Goal: Task Accomplishment & Management: Manage account settings

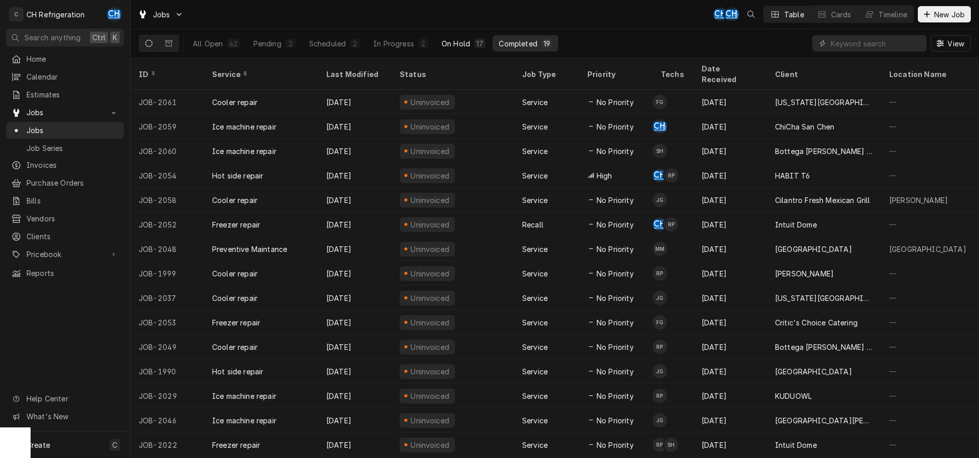
click at [480, 37] on button "On Hold 17" at bounding box center [463, 43] width 56 height 16
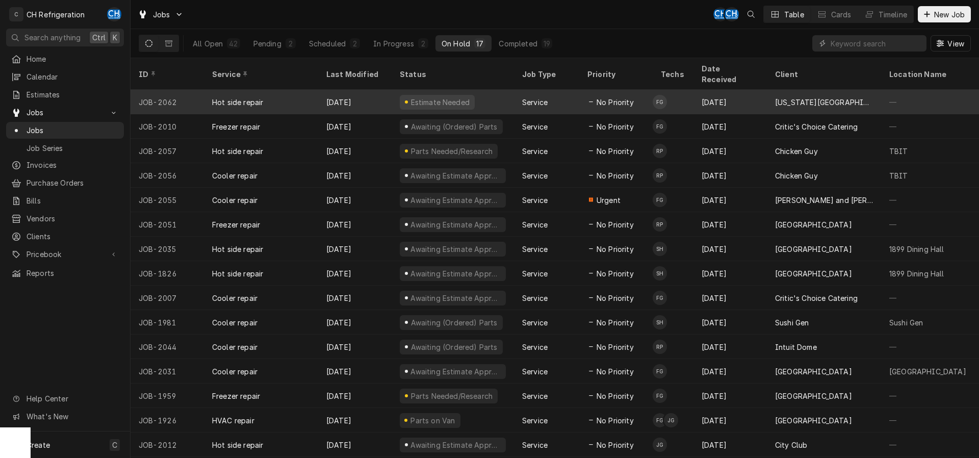
click at [375, 91] on div "[DATE]" at bounding box center [354, 102] width 73 height 24
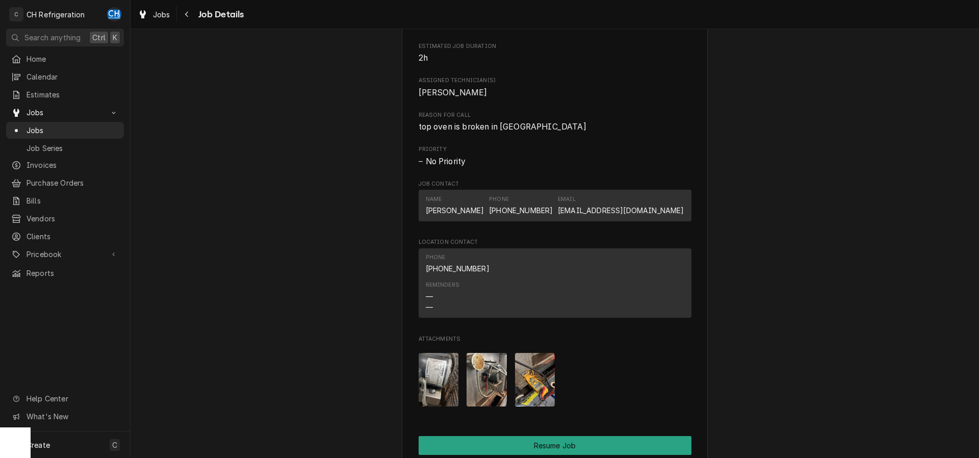
scroll to position [624, 0]
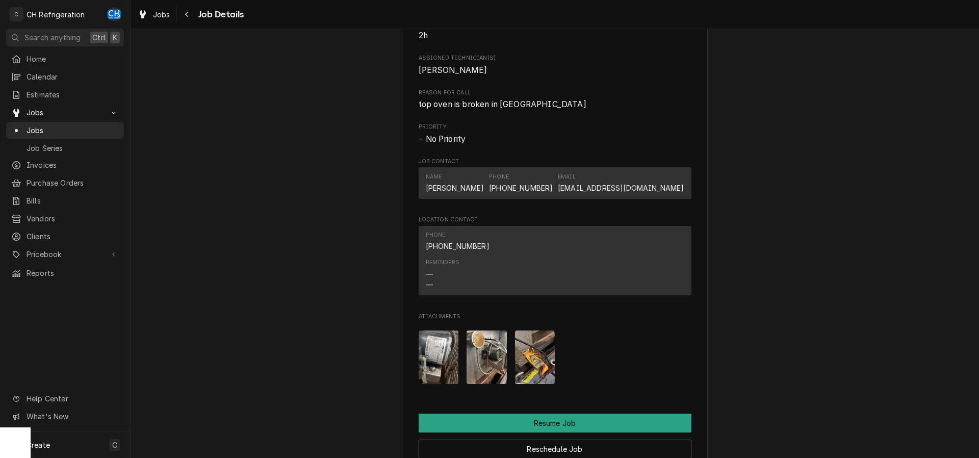
click at [435, 364] on img "Attachments" at bounding box center [438, 357] width 40 height 54
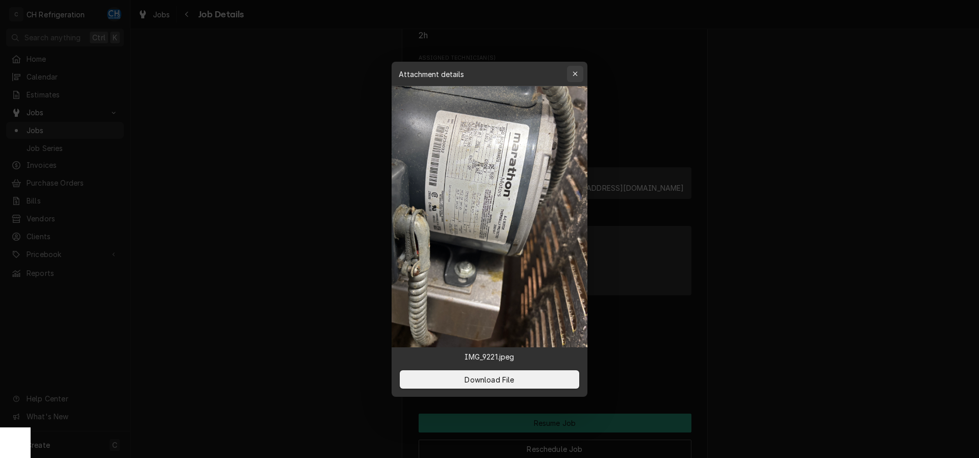
click at [580, 71] on button "button" at bounding box center [575, 74] width 16 height 16
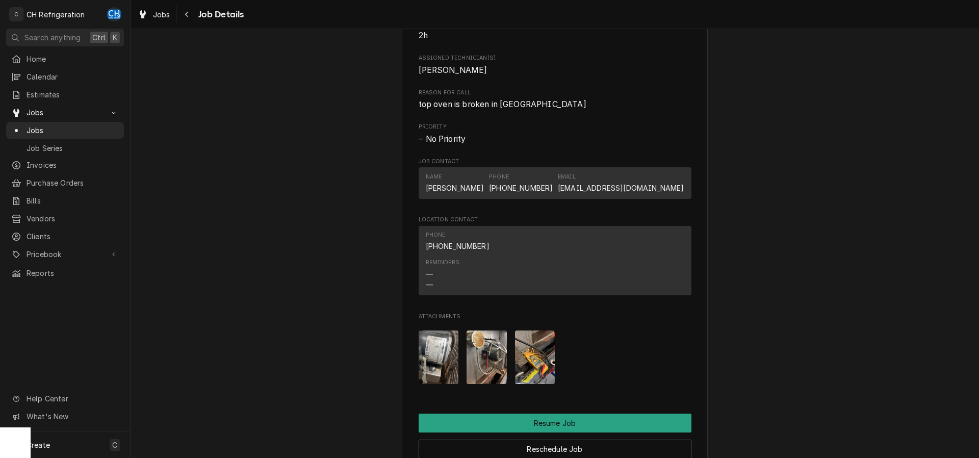
click at [533, 350] on img "Attachments" at bounding box center [535, 357] width 40 height 54
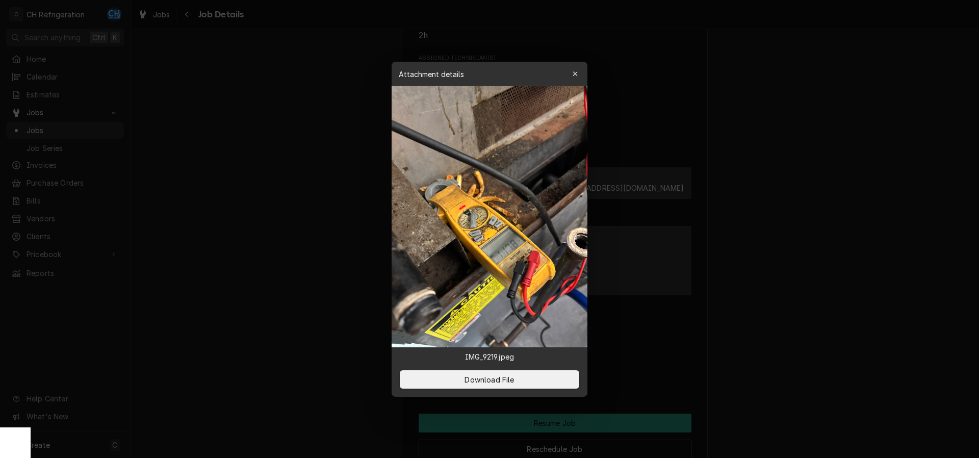
click at [347, 237] on div at bounding box center [489, 229] width 979 height 458
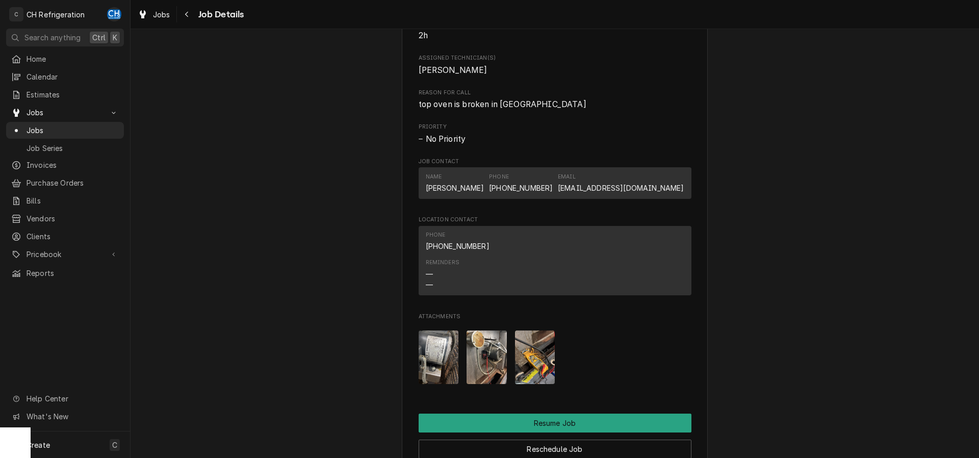
click at [482, 355] on img "Attachments" at bounding box center [486, 357] width 40 height 54
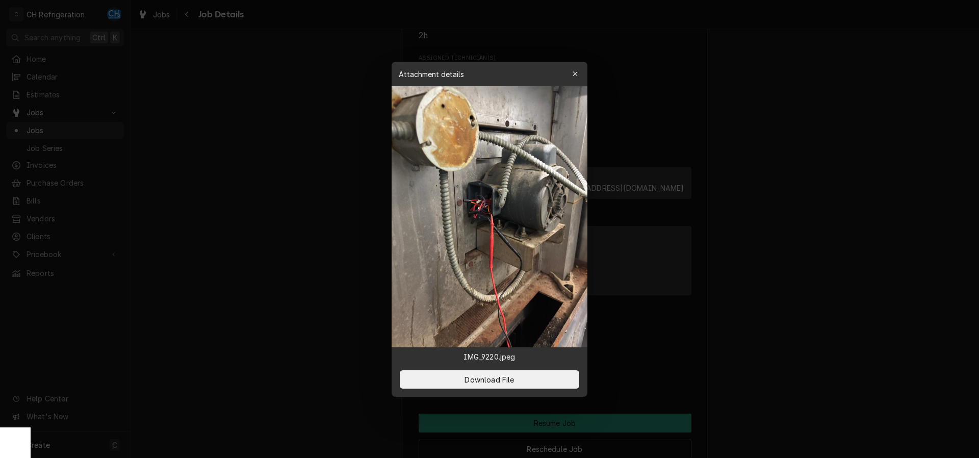
click at [324, 279] on div at bounding box center [489, 229] width 979 height 458
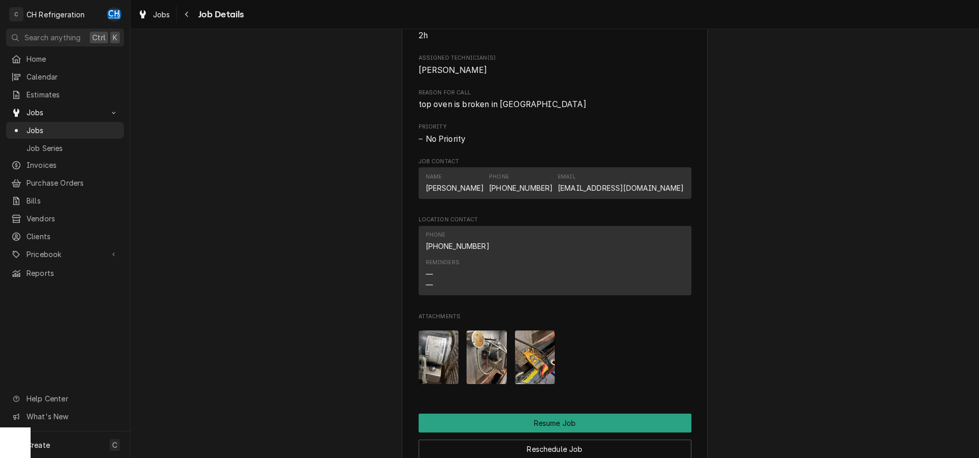
click at [438, 366] on img "Attachments" at bounding box center [438, 357] width 40 height 54
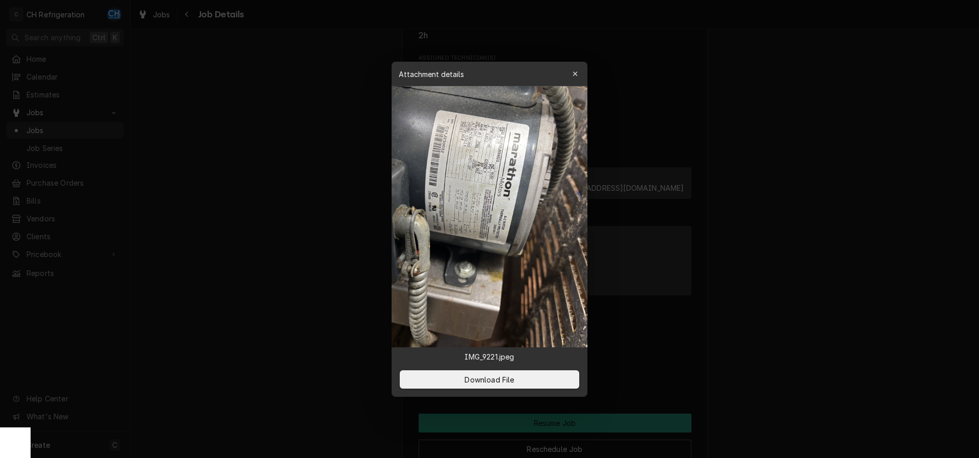
click at [335, 287] on div at bounding box center [489, 229] width 979 height 458
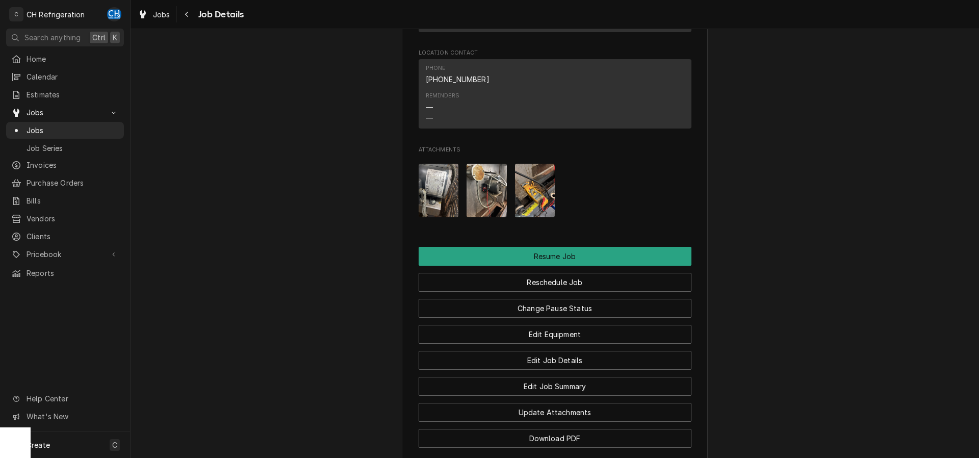
scroll to position [945, 0]
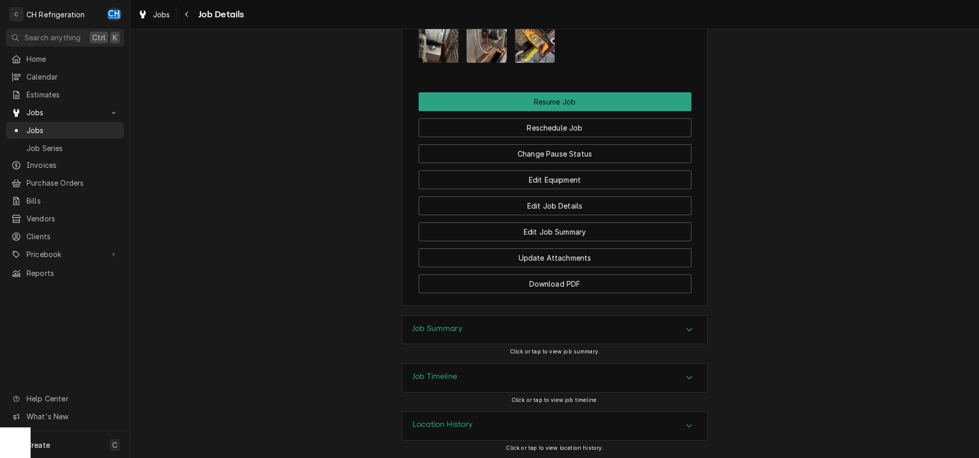
click at [526, 331] on div "Job Summary" at bounding box center [554, 330] width 305 height 29
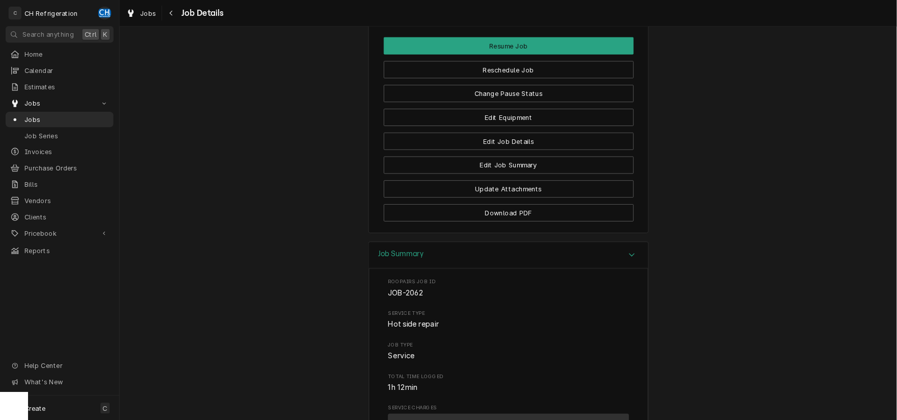
scroll to position [581, 0]
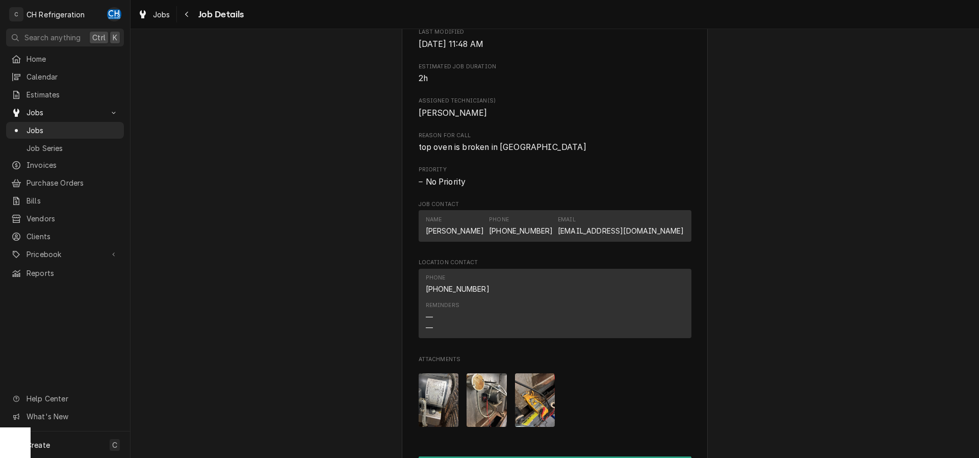
click at [449, 386] on img "Attachments" at bounding box center [438, 400] width 40 height 54
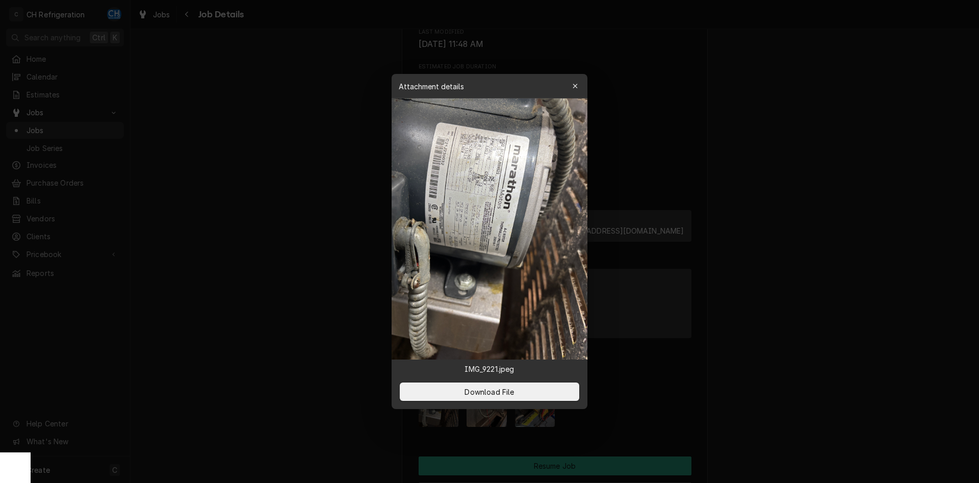
click at [564, 82] on div "Attachment details Close" at bounding box center [489, 86] width 196 height 24
click at [570, 86] on button "button" at bounding box center [575, 86] width 16 height 16
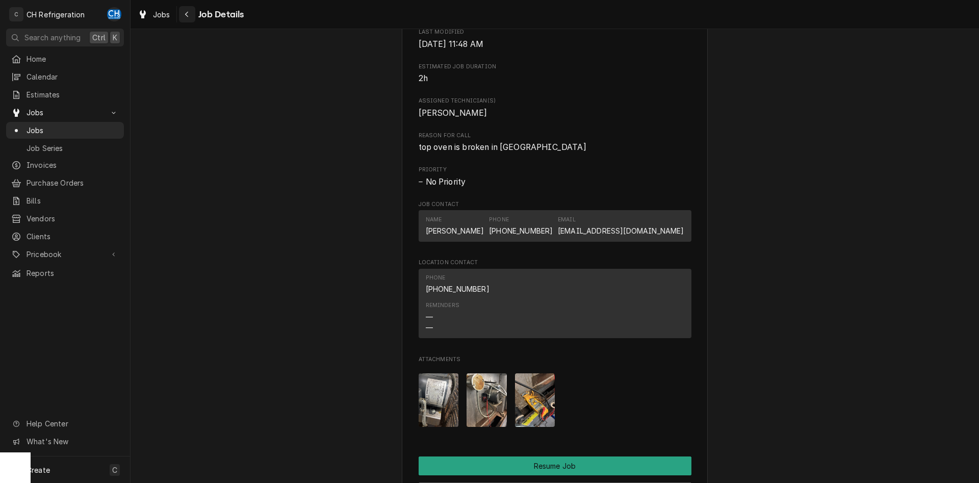
click at [188, 13] on icon "Navigate back" at bounding box center [187, 14] width 5 height 7
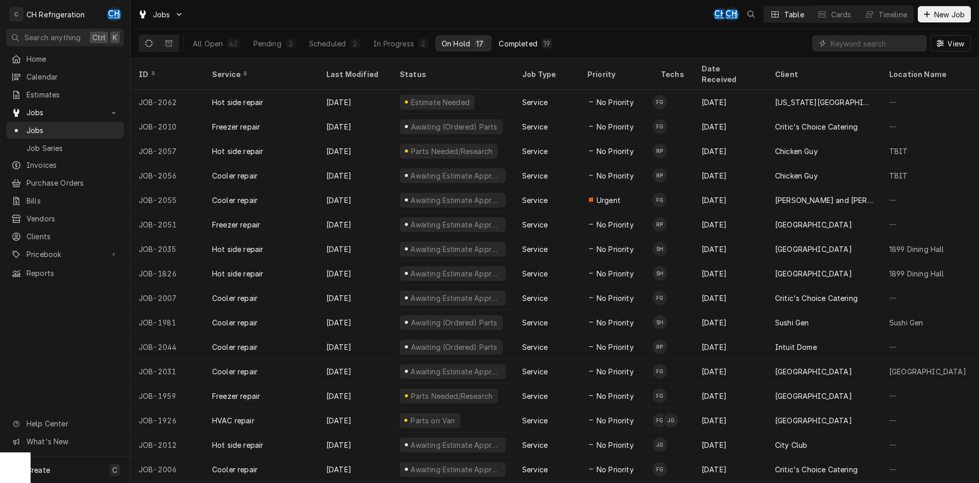
click at [518, 48] on button "Completed 19" at bounding box center [525, 43] width 66 height 16
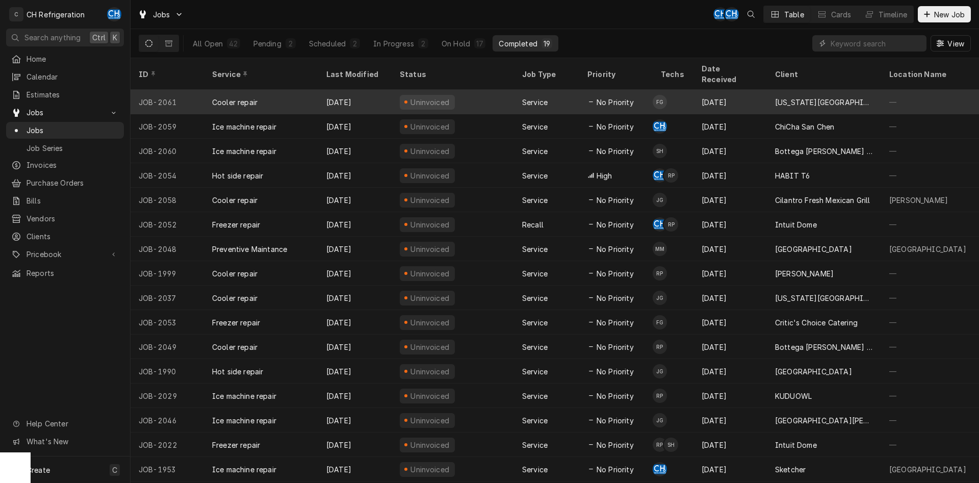
click at [492, 93] on div "Uninvoiced" at bounding box center [452, 102] width 122 height 24
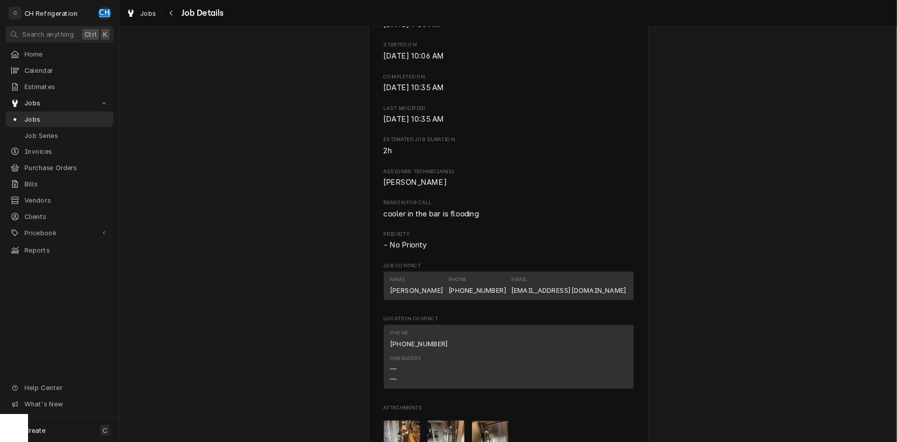
scroll to position [468, 0]
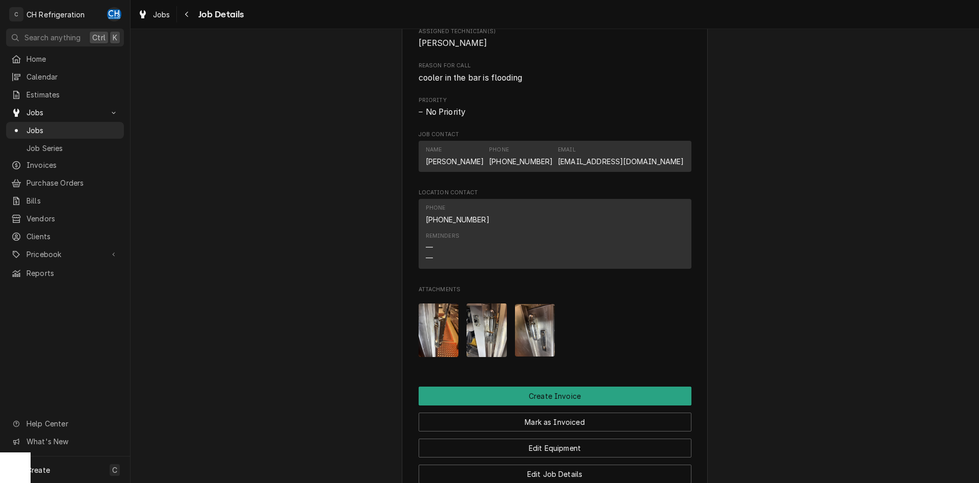
click at [440, 319] on img "Attachments" at bounding box center [438, 330] width 40 height 54
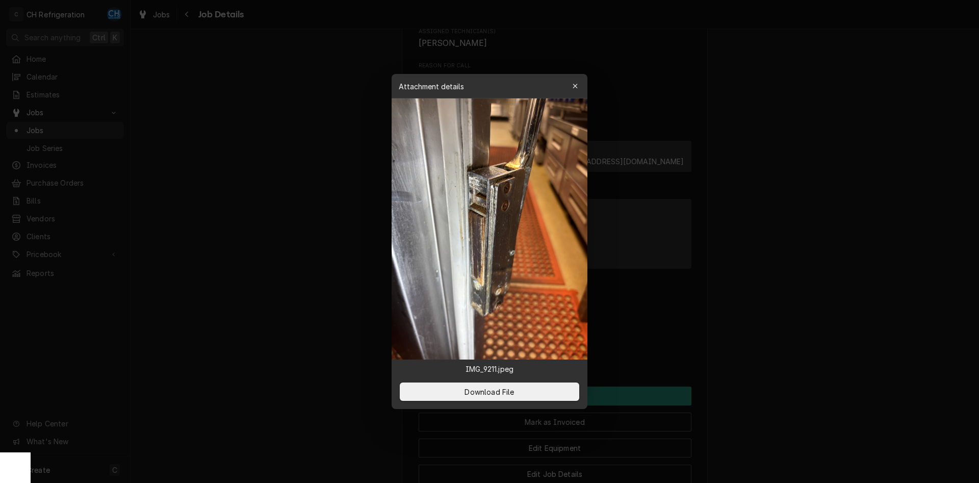
click at [755, 254] on div at bounding box center [489, 241] width 979 height 483
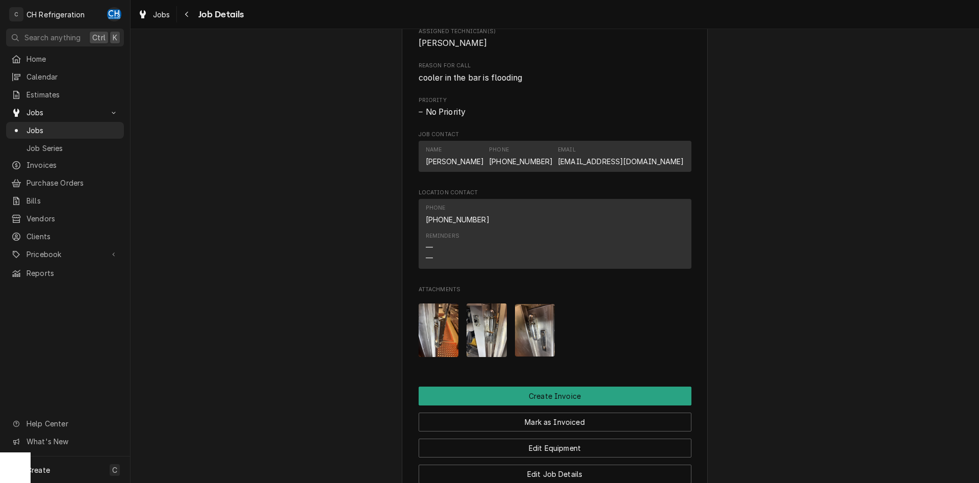
click at [479, 322] on img "Attachments" at bounding box center [486, 330] width 40 height 54
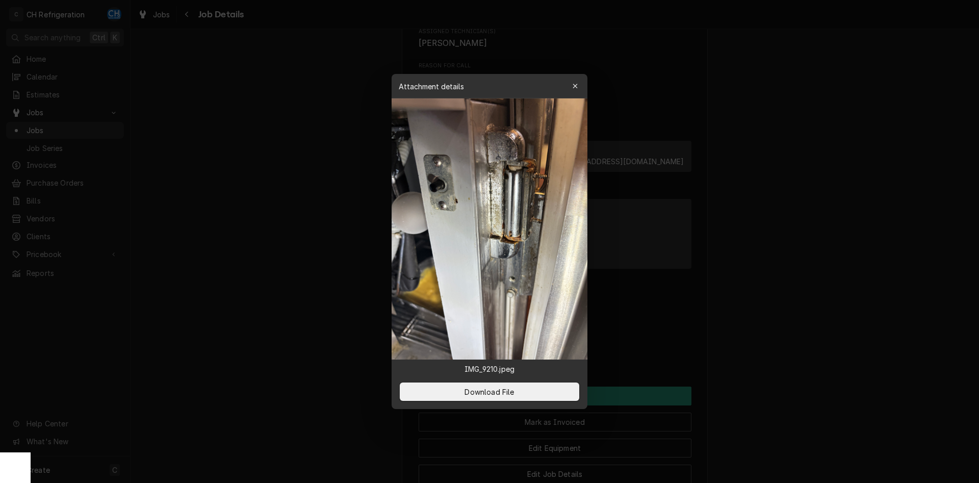
click at [727, 277] on div at bounding box center [489, 241] width 979 height 483
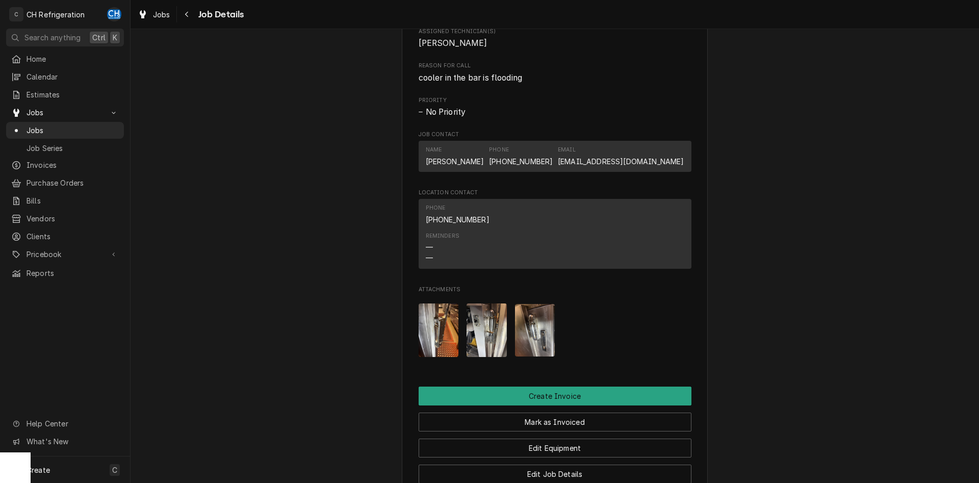
click at [531, 328] on img "Attachments" at bounding box center [535, 330] width 40 height 53
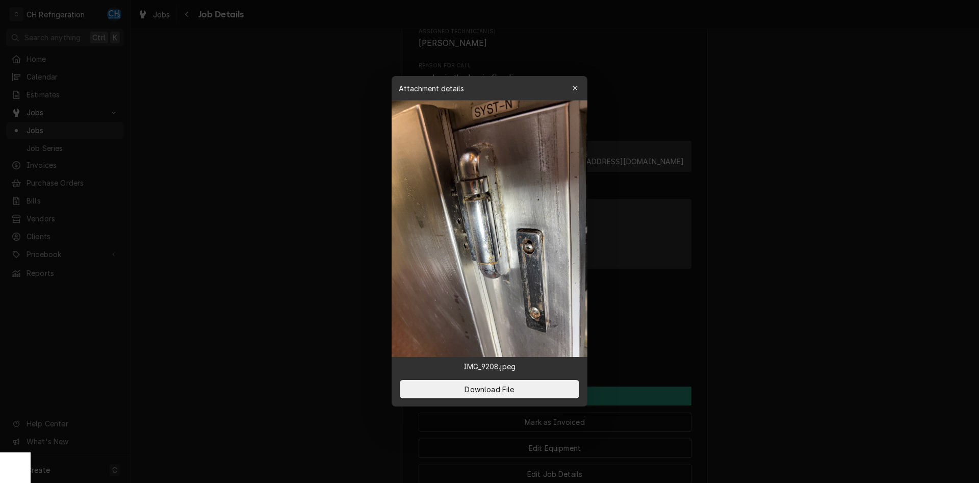
click at [809, 261] on div at bounding box center [489, 241] width 979 height 483
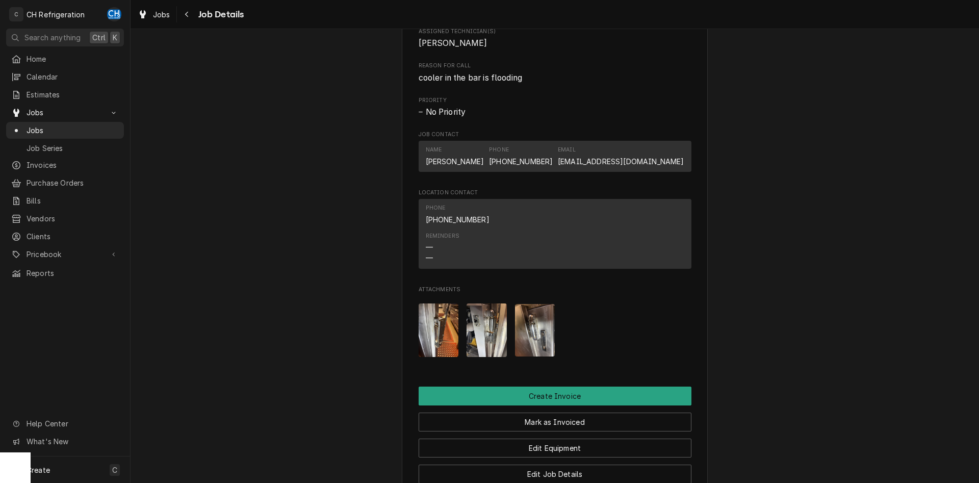
click at [449, 331] on img "Attachments" at bounding box center [438, 330] width 40 height 54
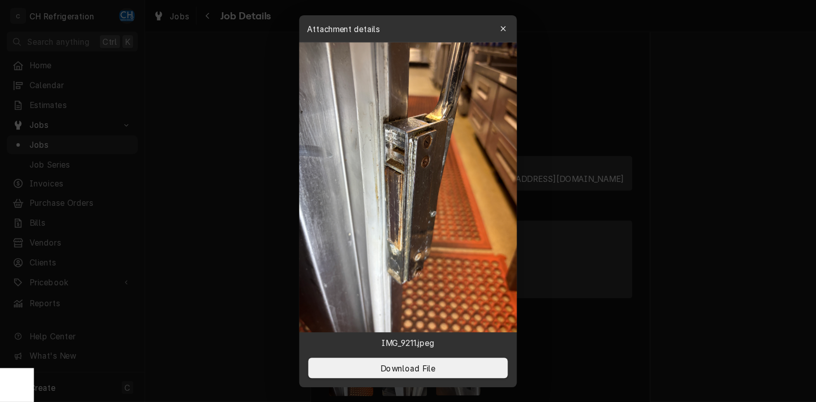
scroll to position [467, 0]
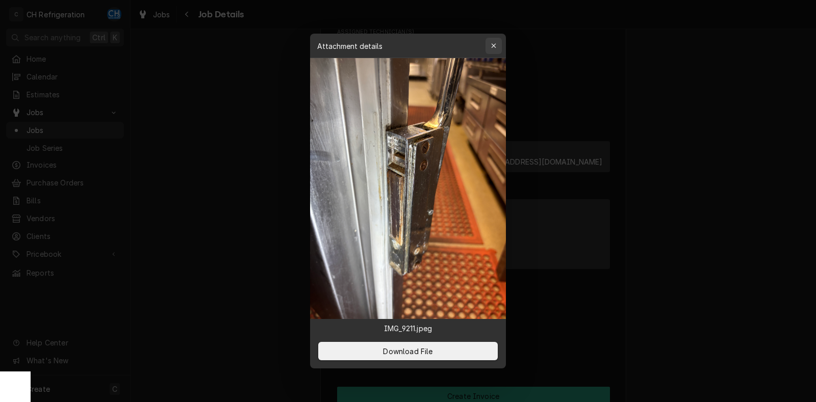
click at [492, 50] on div "button" at bounding box center [493, 46] width 10 height 10
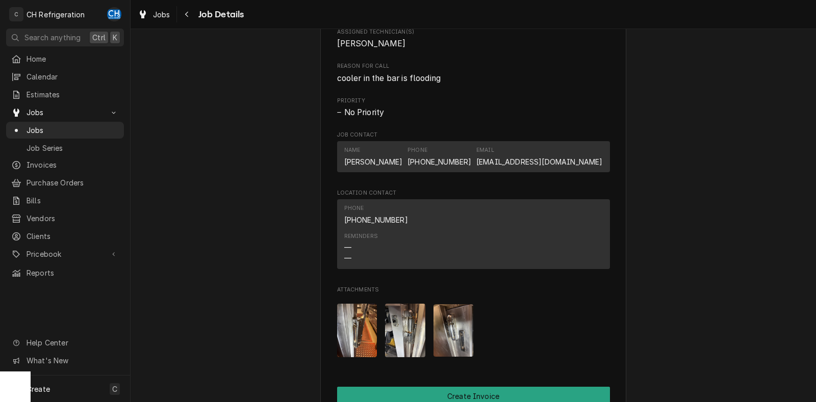
click at [361, 319] on img "Attachments" at bounding box center [357, 331] width 40 height 54
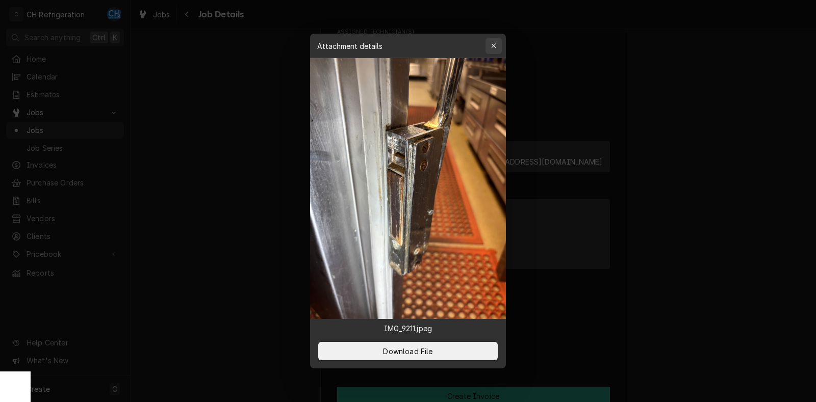
click at [496, 45] on icon "button" at bounding box center [494, 45] width 6 height 7
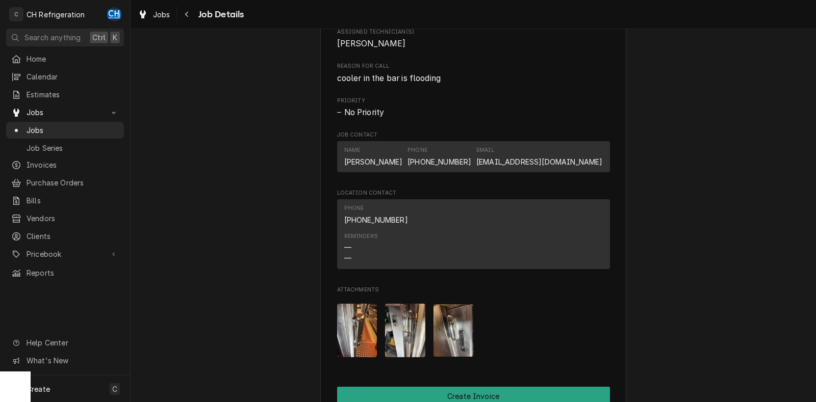
click at [419, 327] on img "Attachments" at bounding box center [405, 331] width 40 height 54
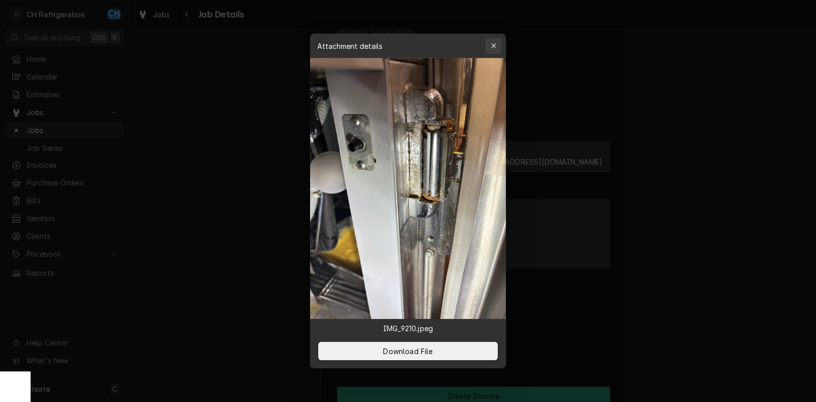
click at [497, 44] on div "button" at bounding box center [493, 46] width 10 height 10
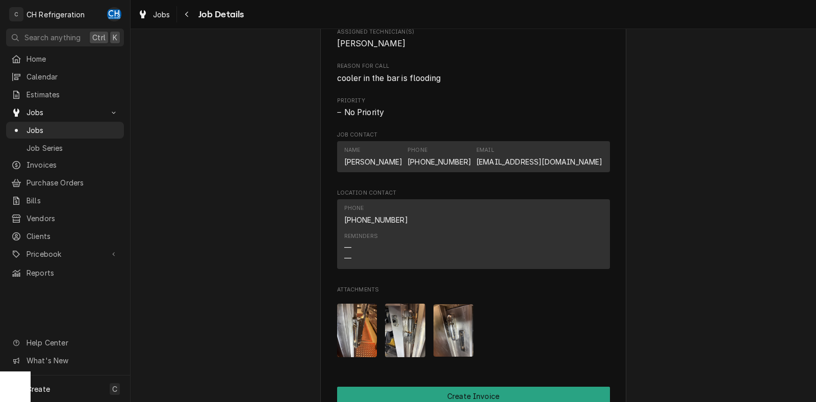
click at [450, 342] on img "Attachments" at bounding box center [453, 330] width 40 height 53
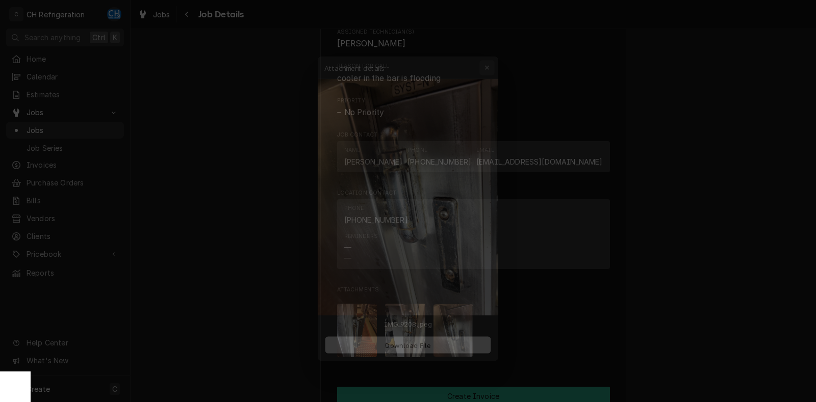
click at [499, 47] on button "button" at bounding box center [493, 48] width 16 height 16
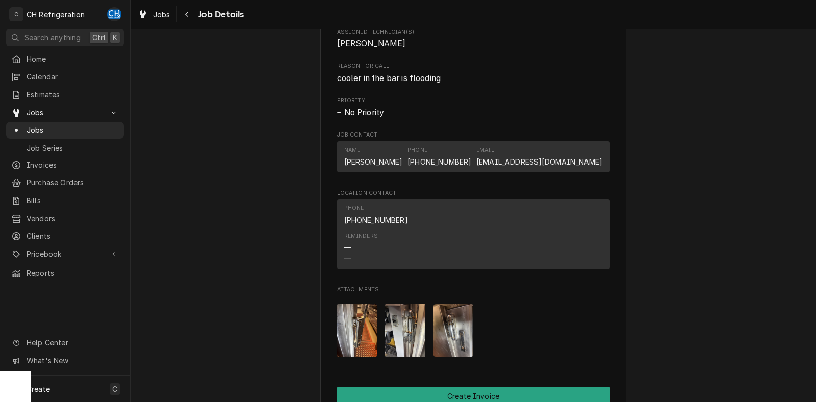
click at [406, 321] on img "Attachments" at bounding box center [405, 331] width 40 height 54
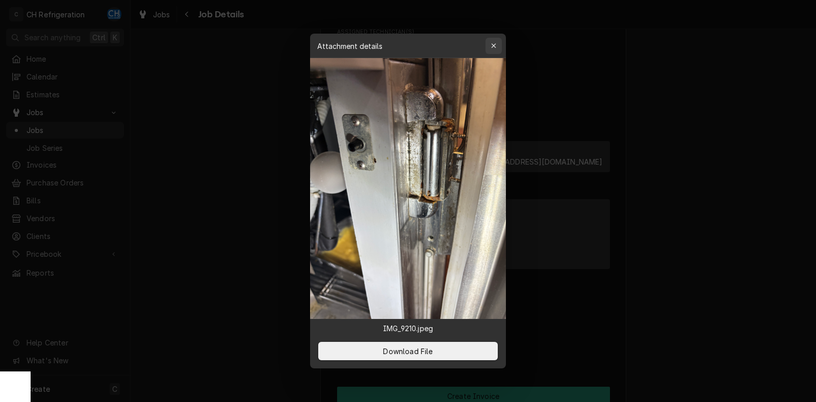
click at [491, 47] on icon "button" at bounding box center [494, 45] width 6 height 7
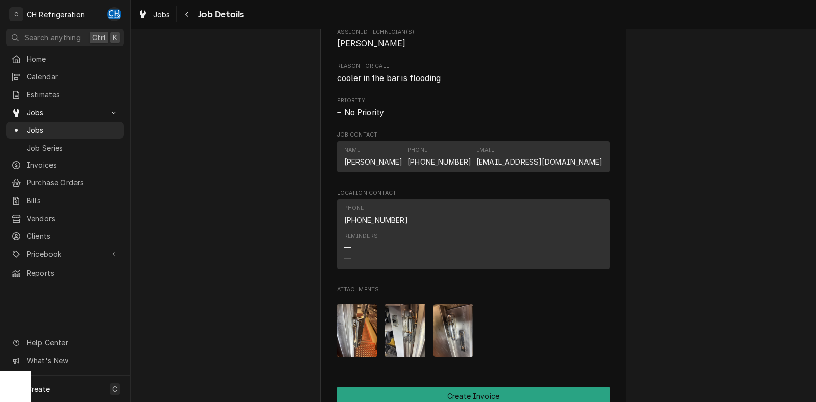
click at [402, 331] on img "Attachments" at bounding box center [405, 331] width 40 height 54
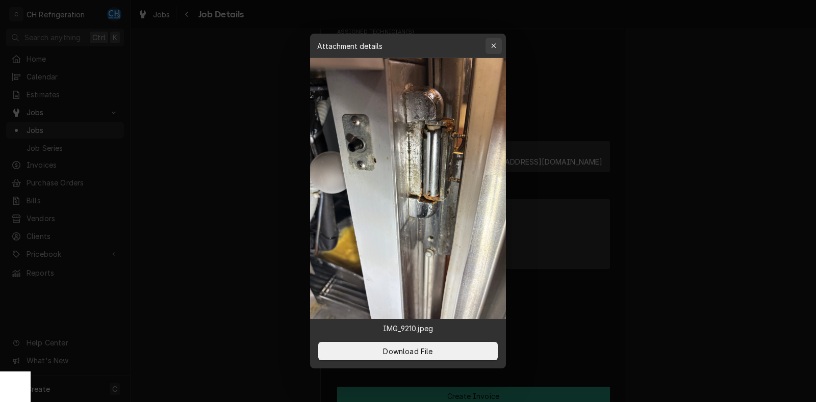
click at [494, 49] on icon "button" at bounding box center [494, 45] width 6 height 7
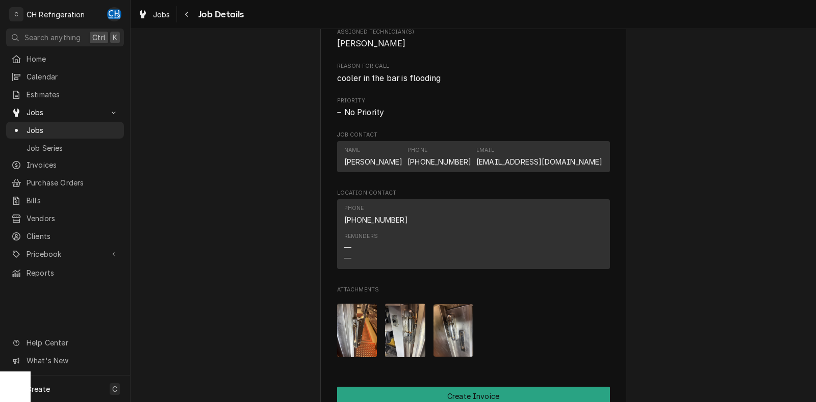
click at [354, 330] on img "Attachments" at bounding box center [357, 331] width 40 height 54
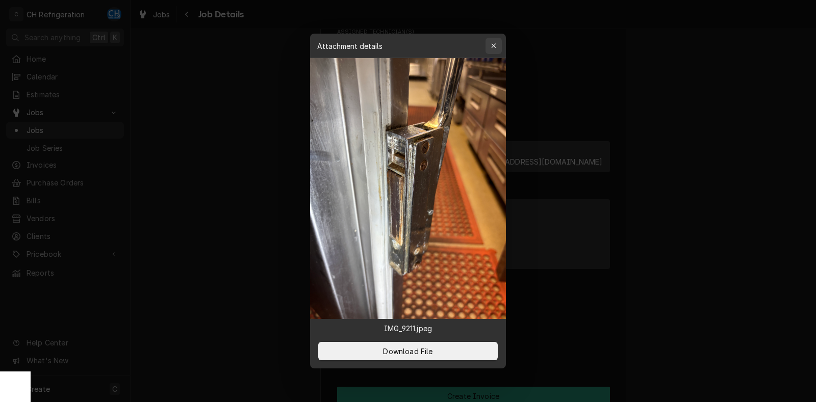
click at [495, 47] on icon "button" at bounding box center [493, 45] width 5 height 5
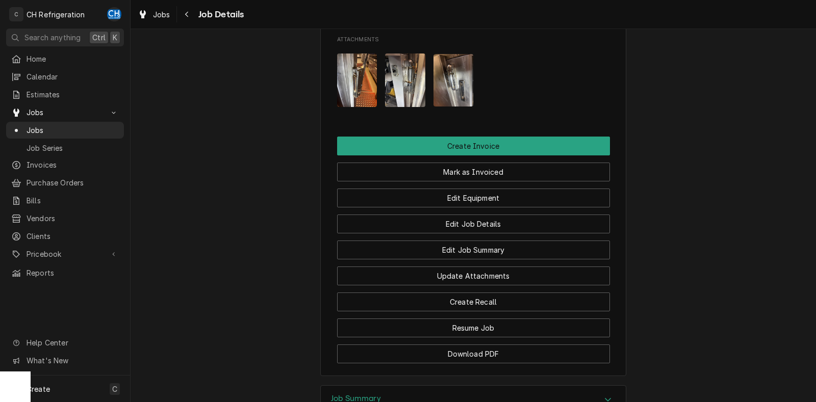
scroll to position [722, 0]
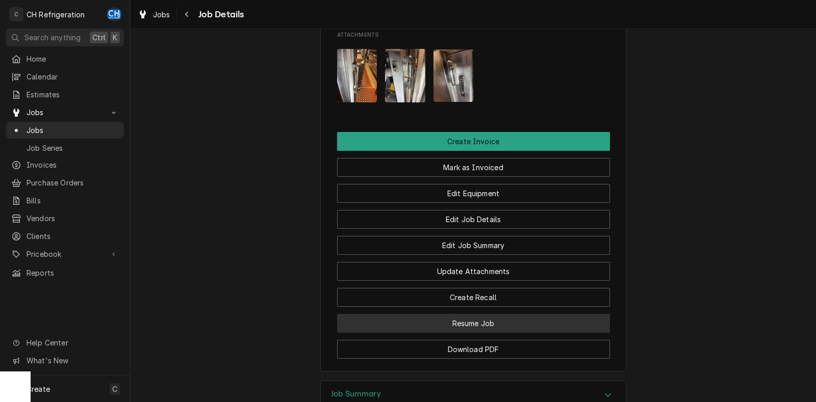
click at [484, 324] on button "Resume Job" at bounding box center [473, 323] width 273 height 19
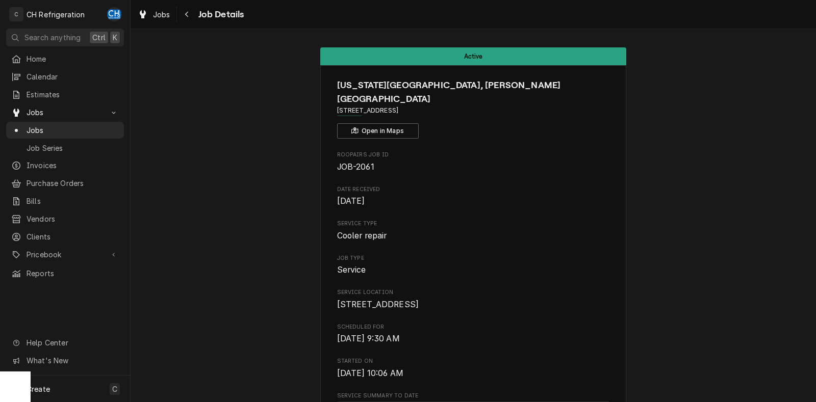
scroll to position [765, 0]
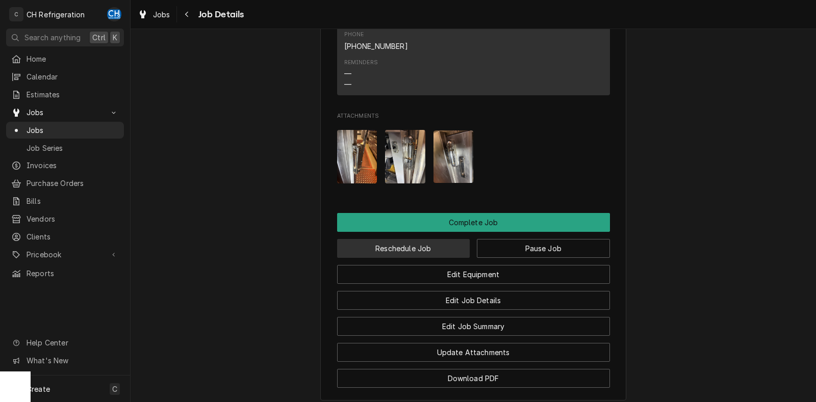
click at [407, 243] on button "Reschedule Job" at bounding box center [403, 248] width 133 height 19
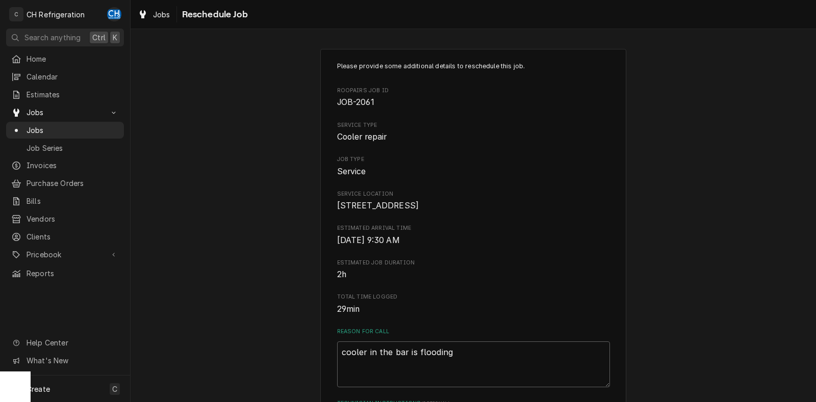
scroll to position [255, 0]
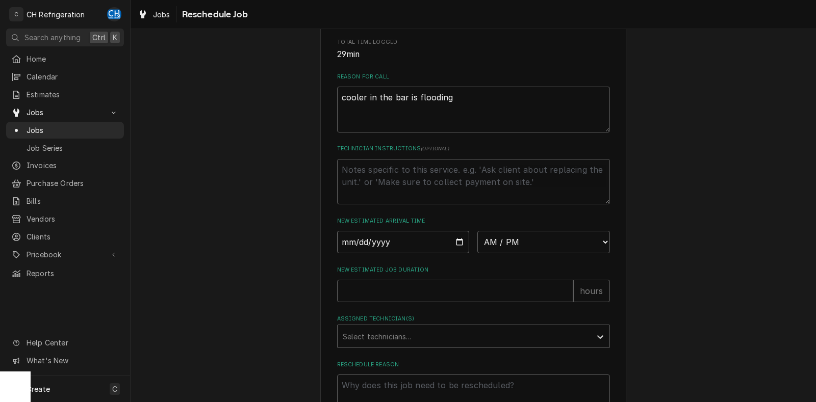
click at [455, 253] on input "Date" at bounding box center [403, 242] width 133 height 22
type input "2025-10-07"
type textarea "x"
click at [477, 231] on select "AM / PM 6:00 AM 6:15 AM 6:30 AM 6:45 AM 7:00 AM 7:15 AM 7:30 AM 7:45 AM 8:00 AM…" at bounding box center [543, 242] width 133 height 22
select select "12:30:00"
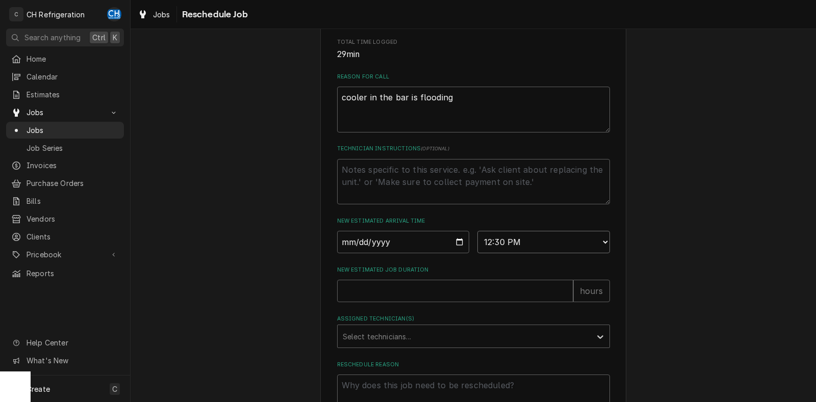
click option "12:30 PM" at bounding box center [0, 0] width 0 height 0
type textarea "x"
type input "1"
click at [565, 300] on input "1" at bounding box center [455, 291] width 236 height 22
type textarea "x"
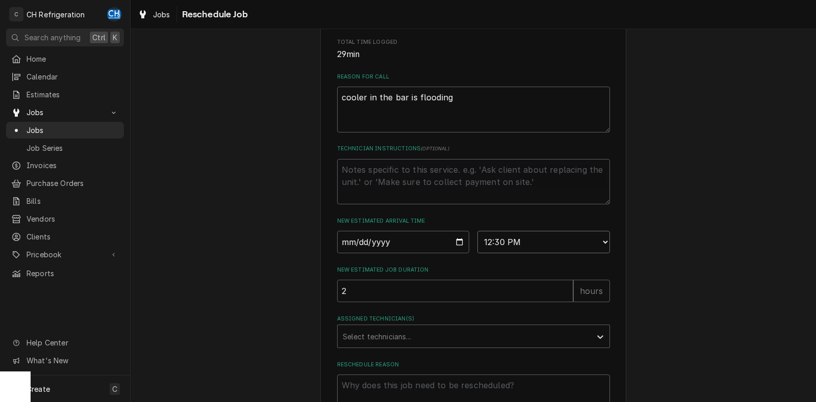
type input "2"
click at [565, 300] on input "2" at bounding box center [455, 291] width 236 height 22
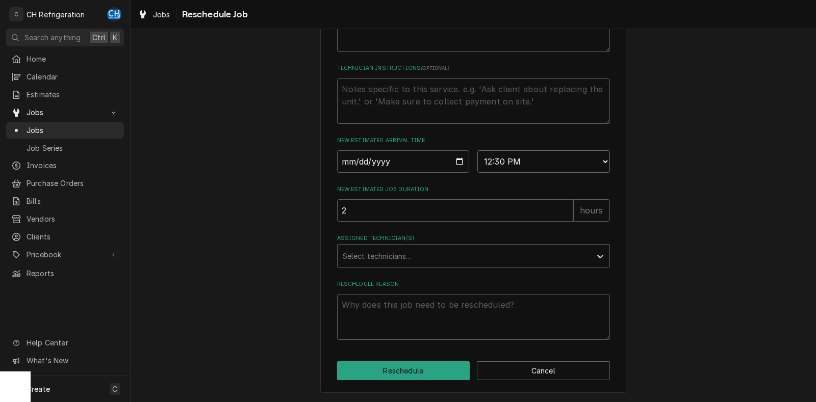
scroll to position [347, 0]
click at [492, 253] on div "Assigned Technician(s)" at bounding box center [464, 256] width 243 height 18
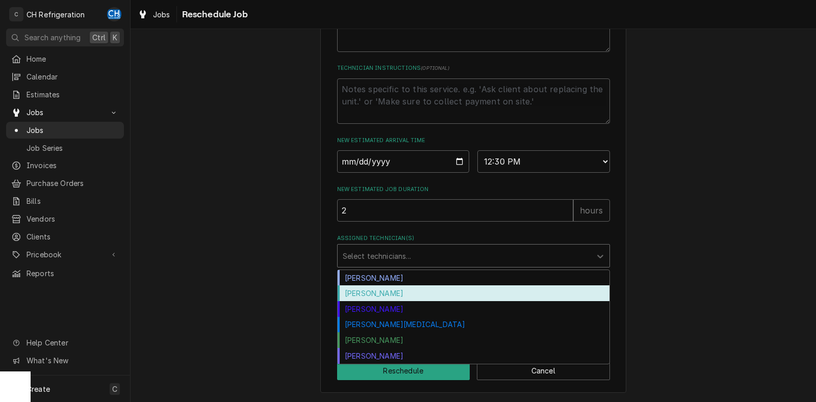
click at [432, 295] on div "Fred Gonzalez" at bounding box center [473, 293] width 272 height 16
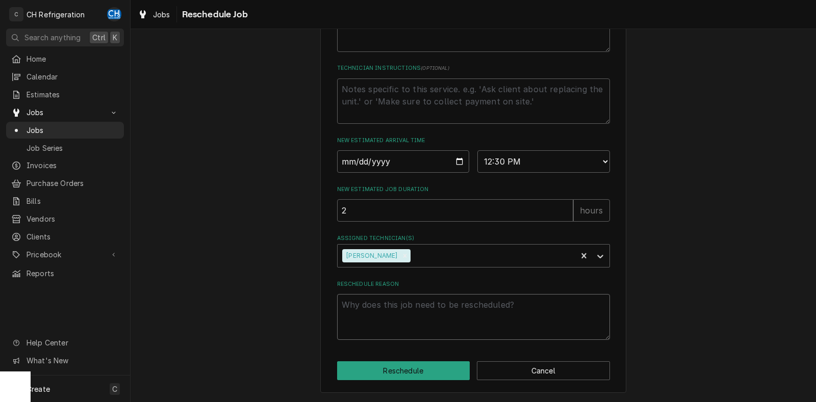
click at [409, 332] on textarea "Reschedule Reason" at bounding box center [473, 317] width 273 height 46
type textarea "x"
type textarea "Q"
type textarea "x"
type textarea "QWDS"
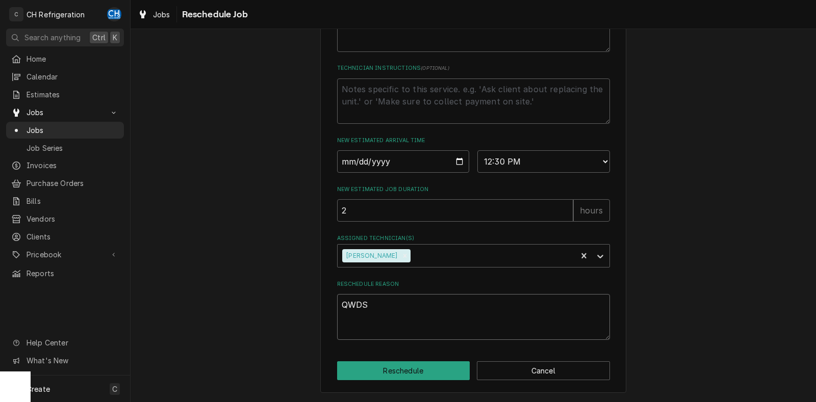
type textarea "x"
type textarea "QWDS"
click at [357, 371] on button "Reschedule" at bounding box center [403, 370] width 133 height 19
type textarea "x"
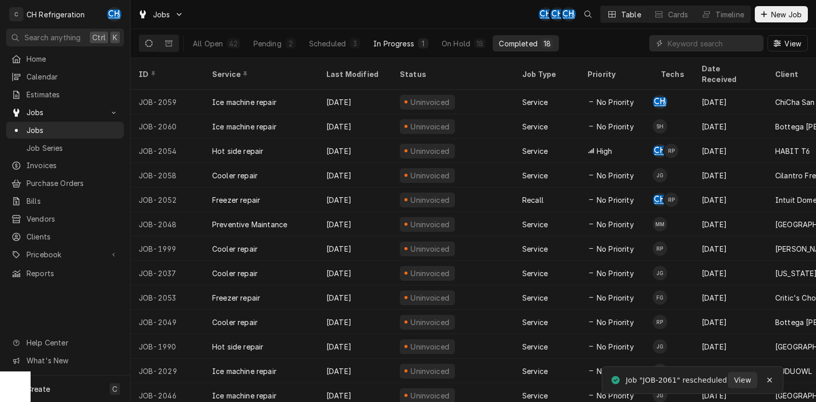
click at [412, 41] on div "In Progress" at bounding box center [393, 43] width 41 height 11
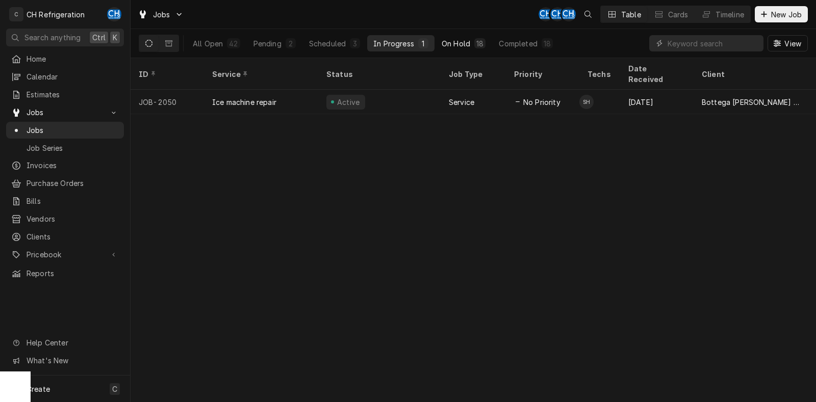
click at [460, 43] on div "On Hold" at bounding box center [455, 43] width 29 height 11
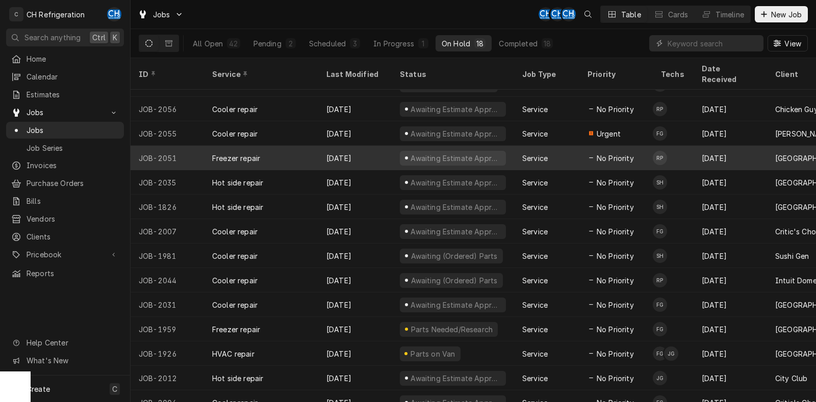
scroll to position [115, 0]
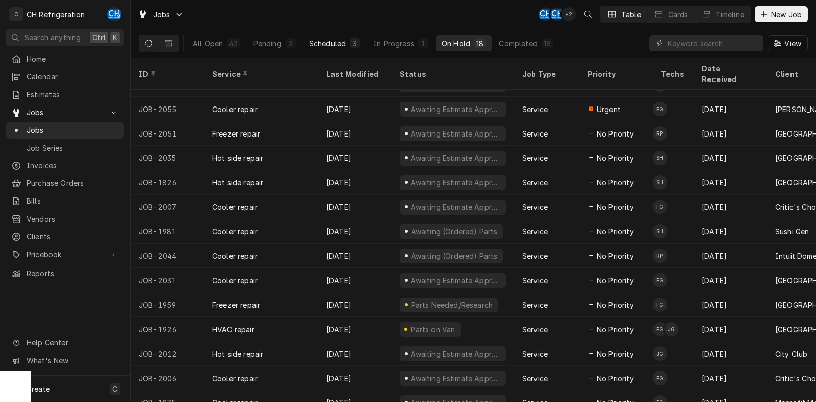
click at [325, 48] on div "Scheduled" at bounding box center [327, 43] width 37 height 11
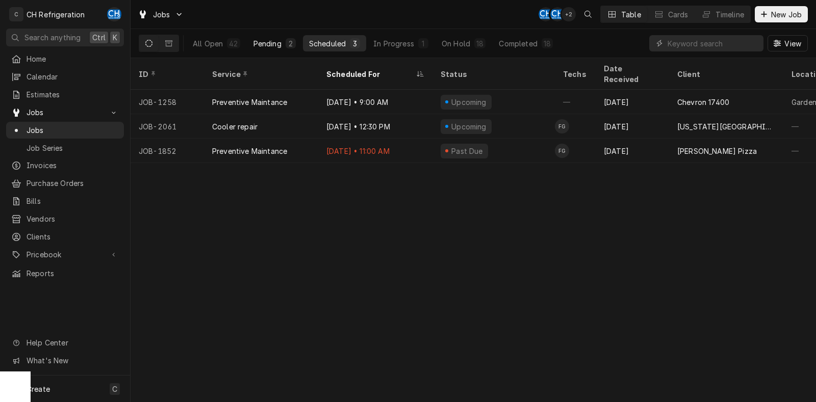
click at [265, 44] on div "Pending" at bounding box center [267, 43] width 28 height 11
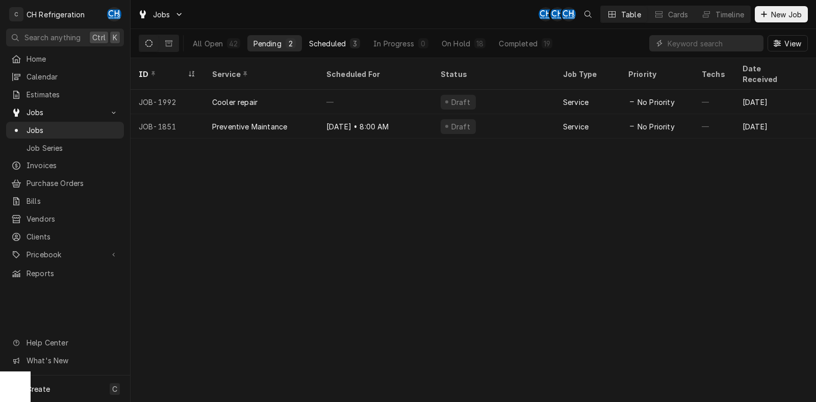
click at [338, 43] on div "Scheduled" at bounding box center [327, 43] width 37 height 11
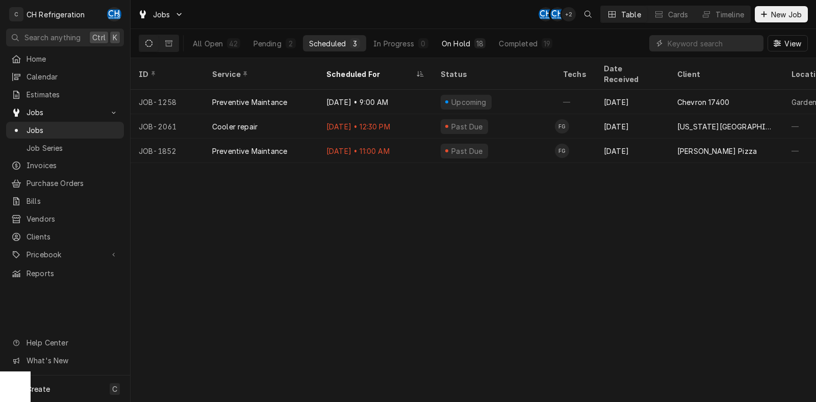
click at [461, 41] on div "On Hold" at bounding box center [455, 43] width 29 height 11
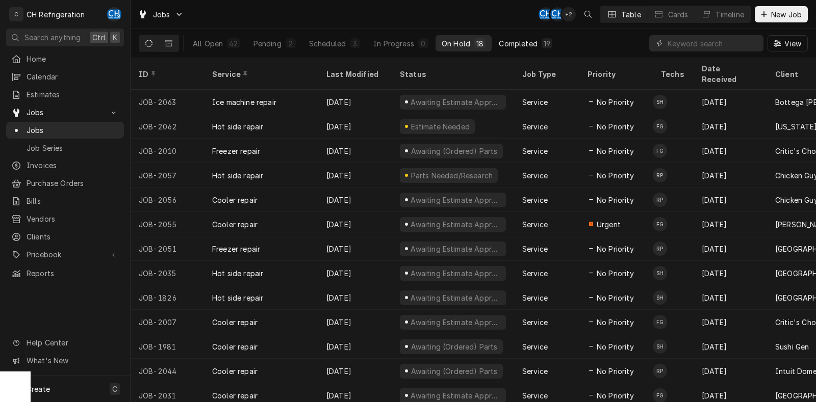
click at [515, 38] on div "Completed" at bounding box center [518, 43] width 38 height 11
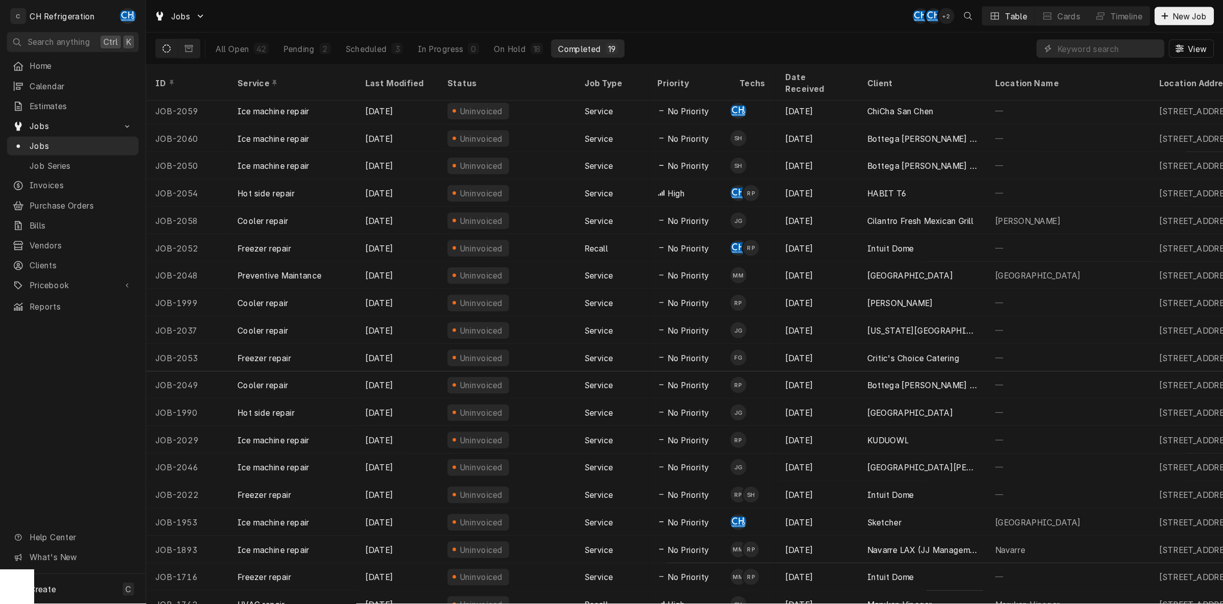
scroll to position [0, 0]
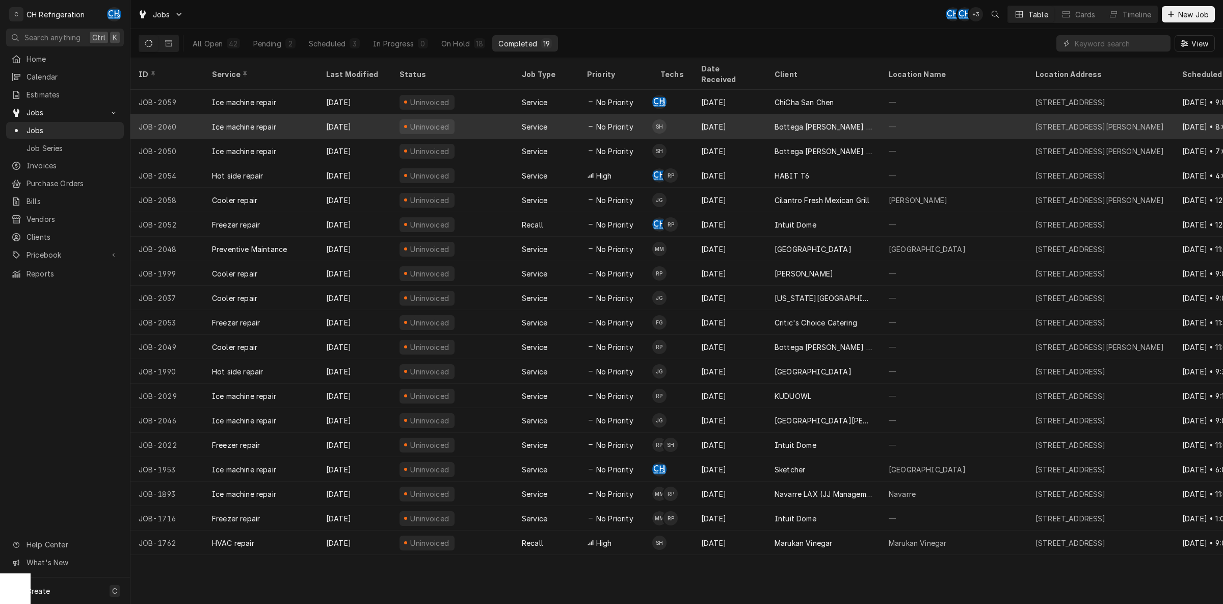
click at [781, 121] on div "Bottega [PERSON_NAME] WEHO" at bounding box center [824, 126] width 98 height 11
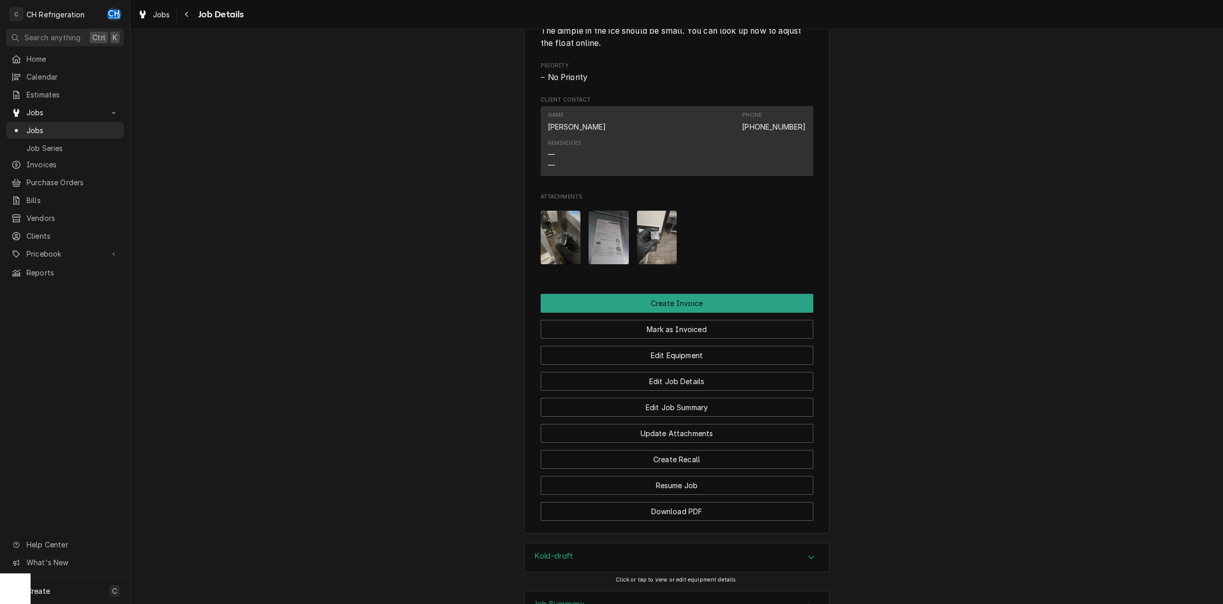
scroll to position [683, 0]
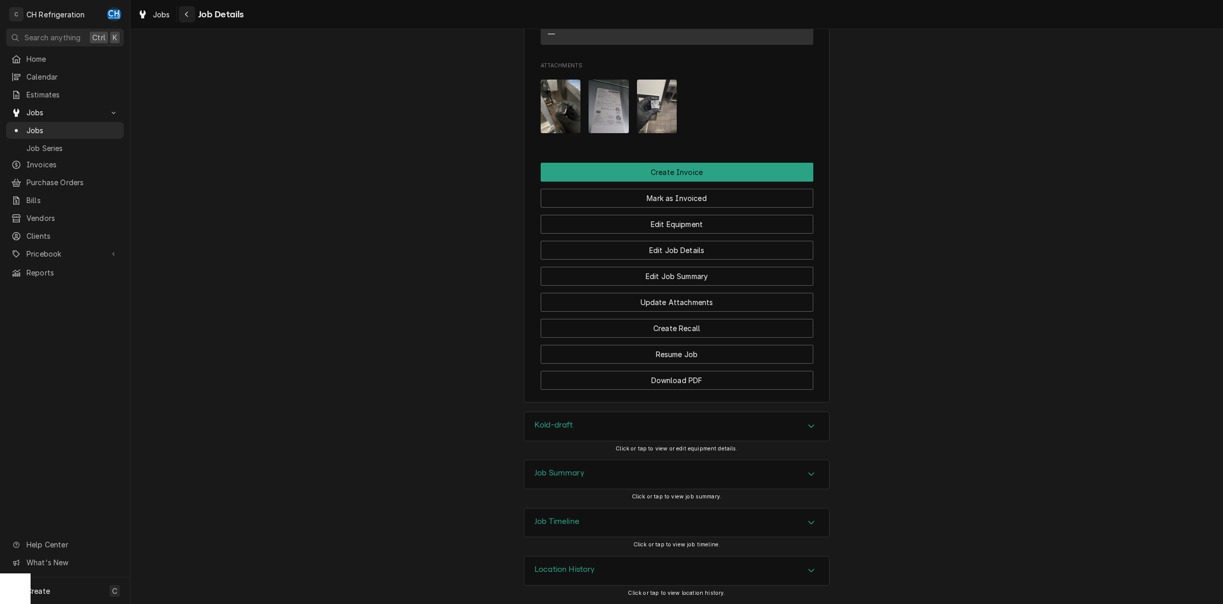
click at [191, 16] on div "Navigate back" at bounding box center [187, 14] width 10 height 10
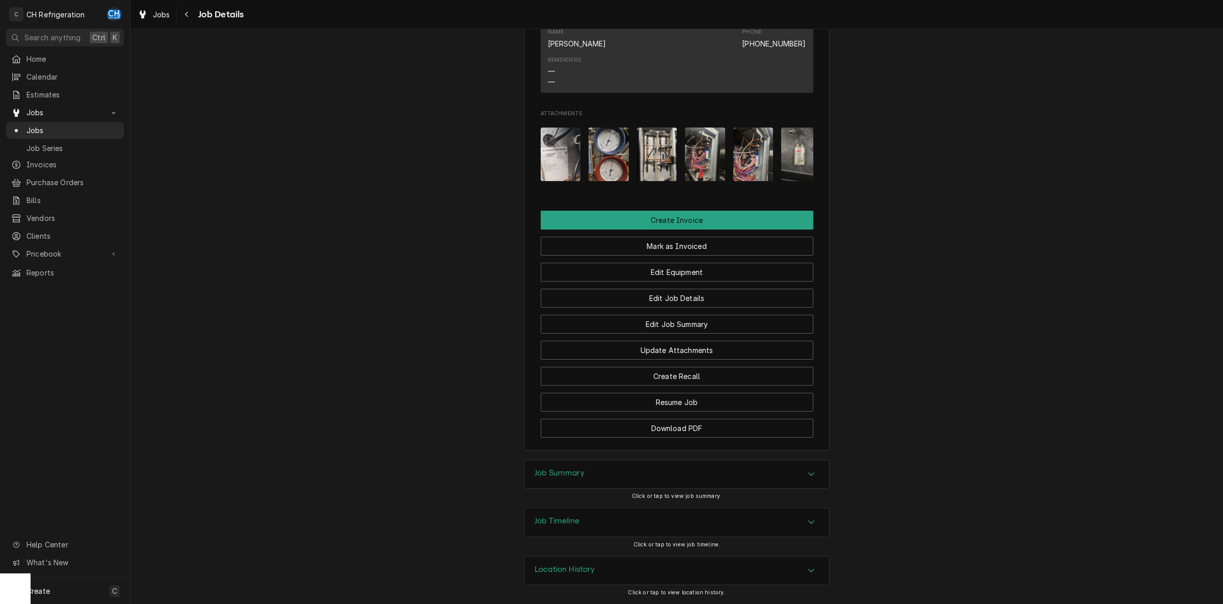
scroll to position [646, 0]
click at [696, 476] on div "Job Summary" at bounding box center [677, 474] width 305 height 29
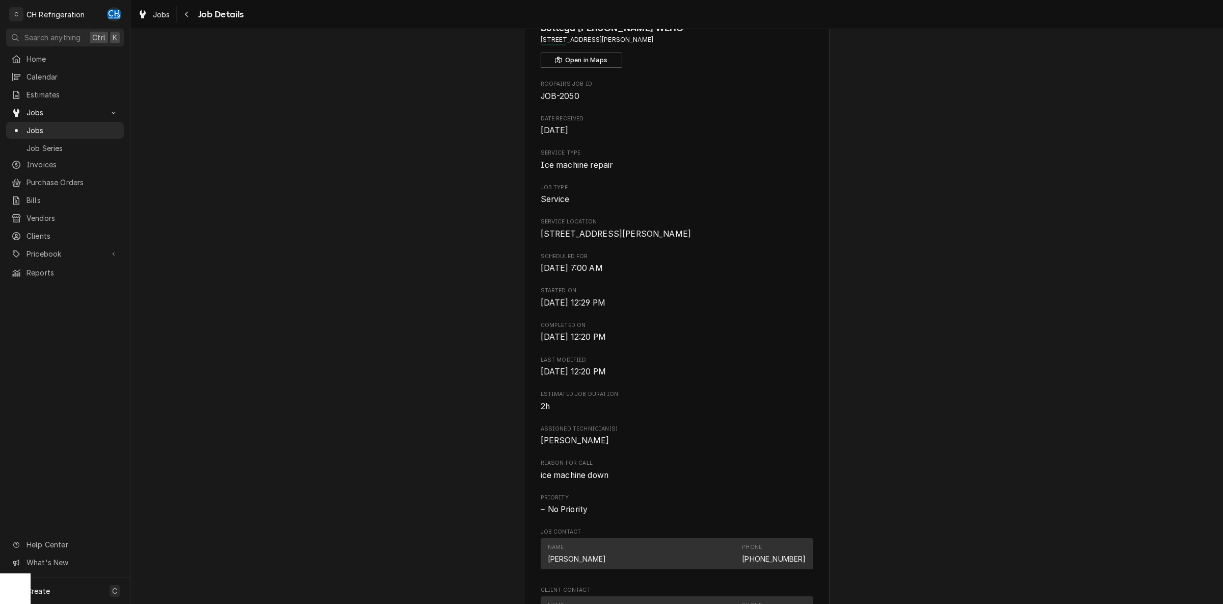
scroll to position [0, 0]
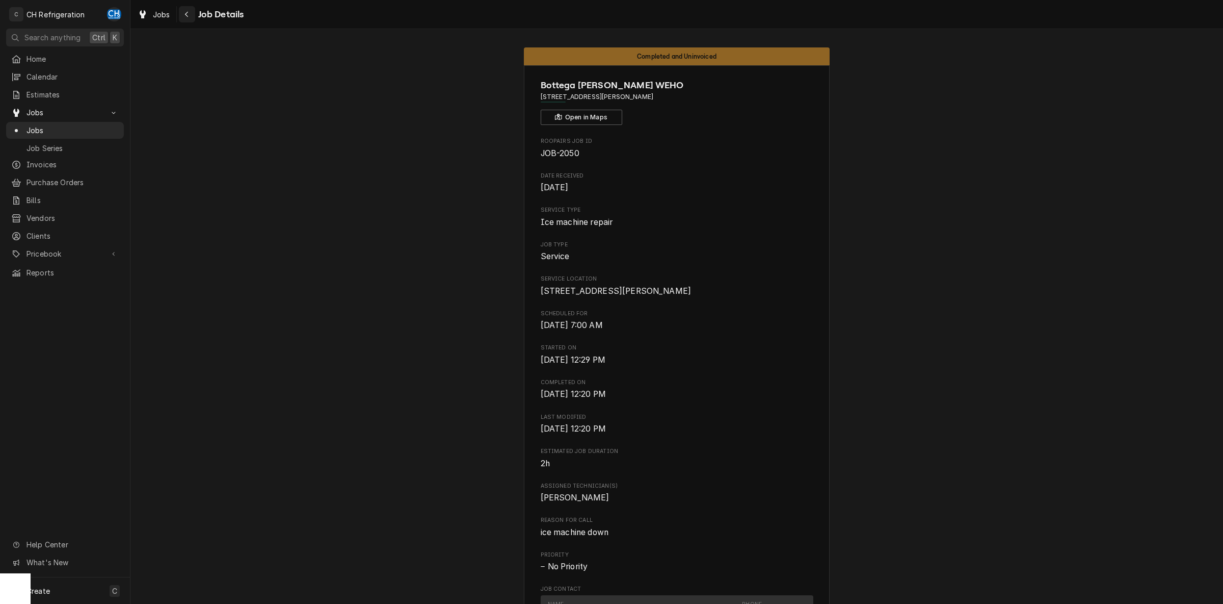
click at [188, 14] on icon "Navigate back" at bounding box center [187, 14] width 5 height 7
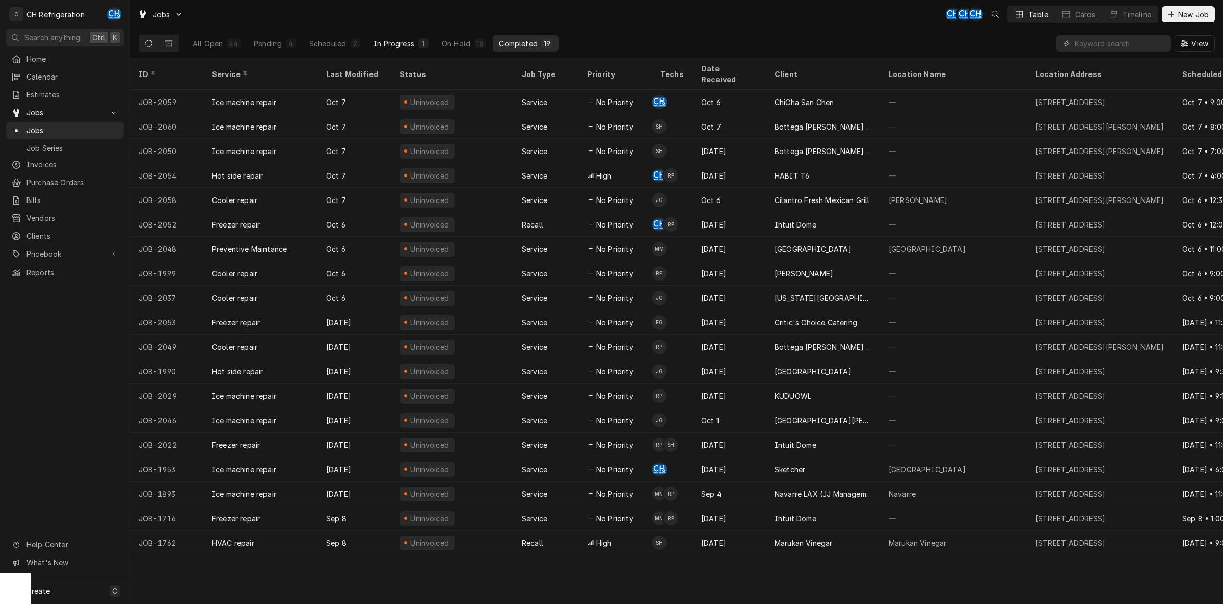
click at [405, 47] on div "In Progress" at bounding box center [394, 43] width 41 height 11
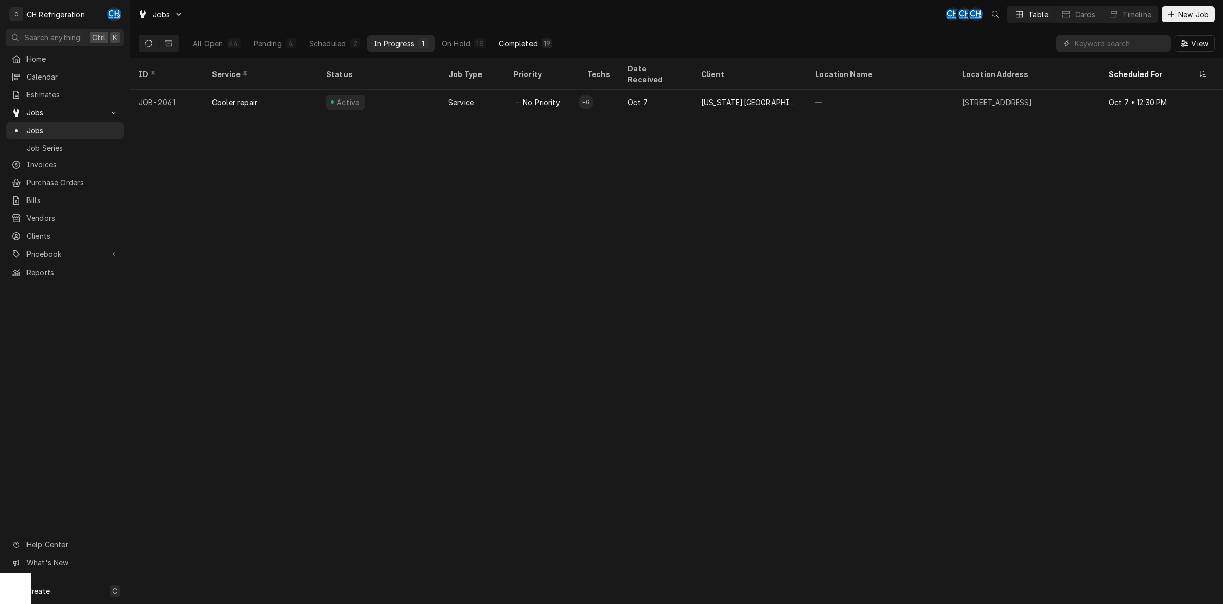
click at [517, 45] on div "Completed" at bounding box center [518, 43] width 38 height 11
